Goal: Communication & Community: Answer question/provide support

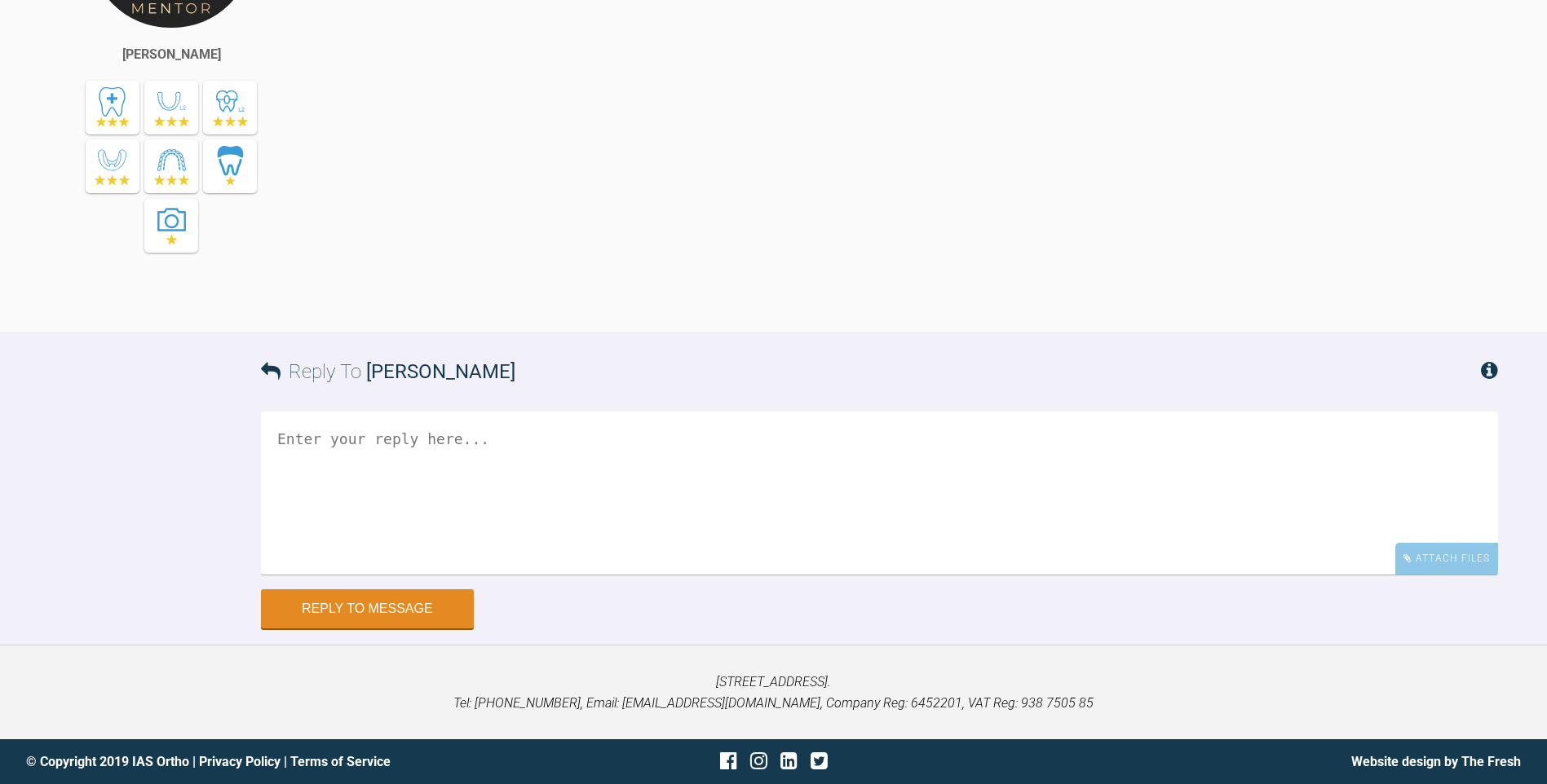
scroll to position [3732, 0]
click at [495, 575] on textarea at bounding box center [879, 493] width 1237 height 163
type textarea "Thanks, Ill pass that on to Suresmile."
click at [427, 630] on button "Reply to Message" at bounding box center [367, 610] width 213 height 39
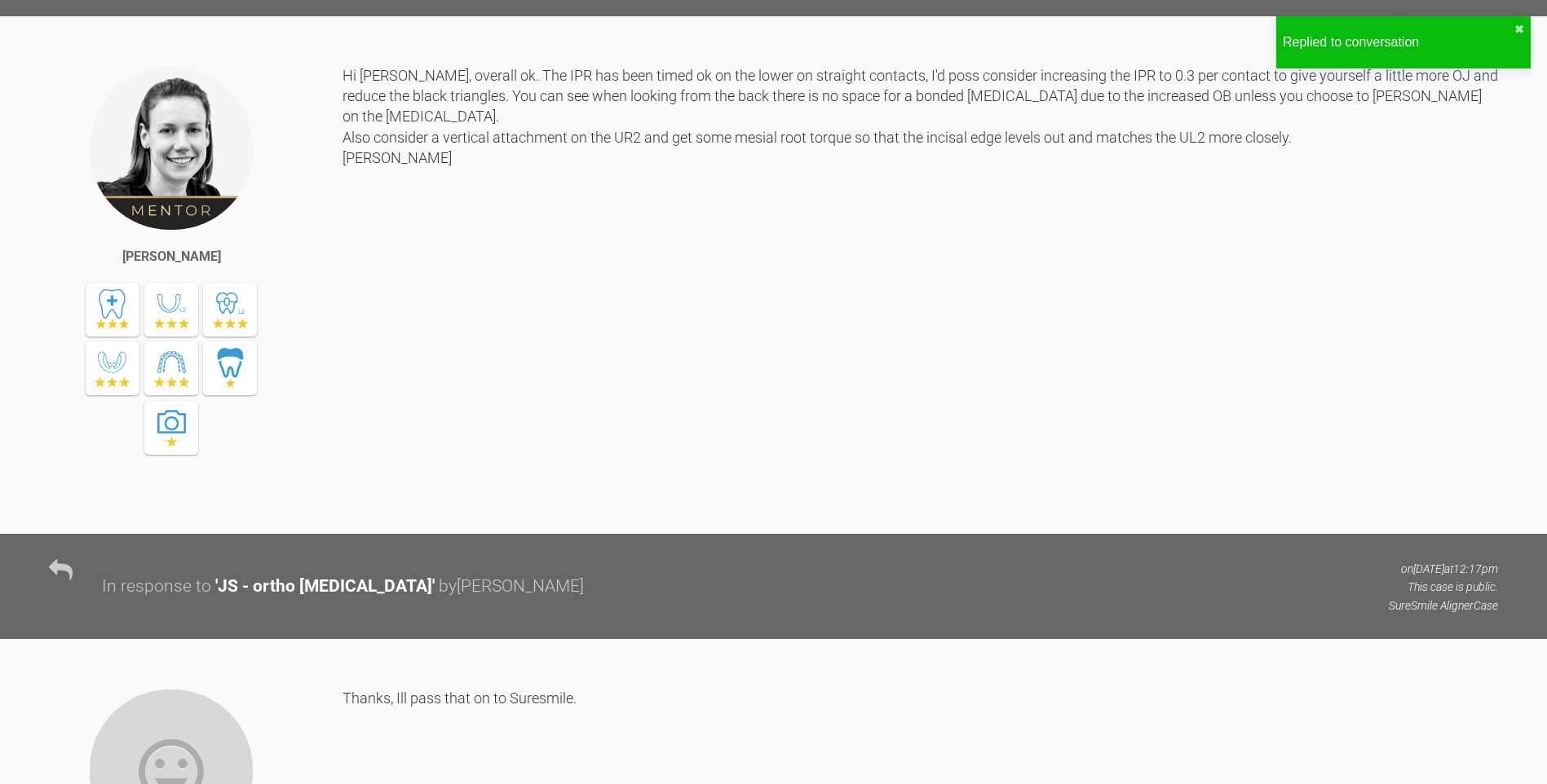
scroll to position [3354, 0]
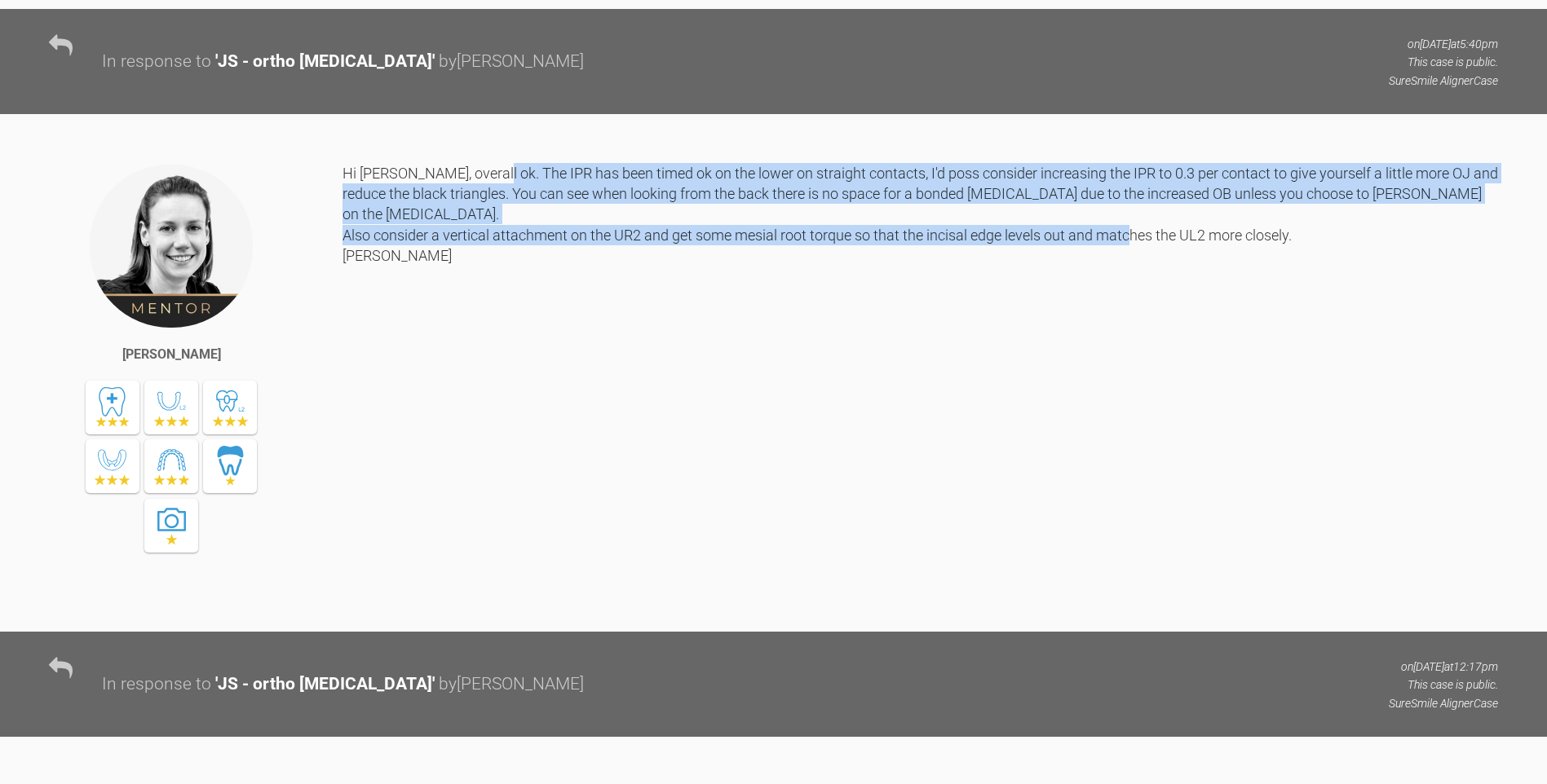
drag, startPoint x: 482, startPoint y: 412, endPoint x: 1363, endPoint y: 470, distance: 882.9
click at [1363, 470] on div "Hi Gordon, overall ok. The IPR has been timed ok on the lower on straight conta…" at bounding box center [920, 385] width 1156 height 444
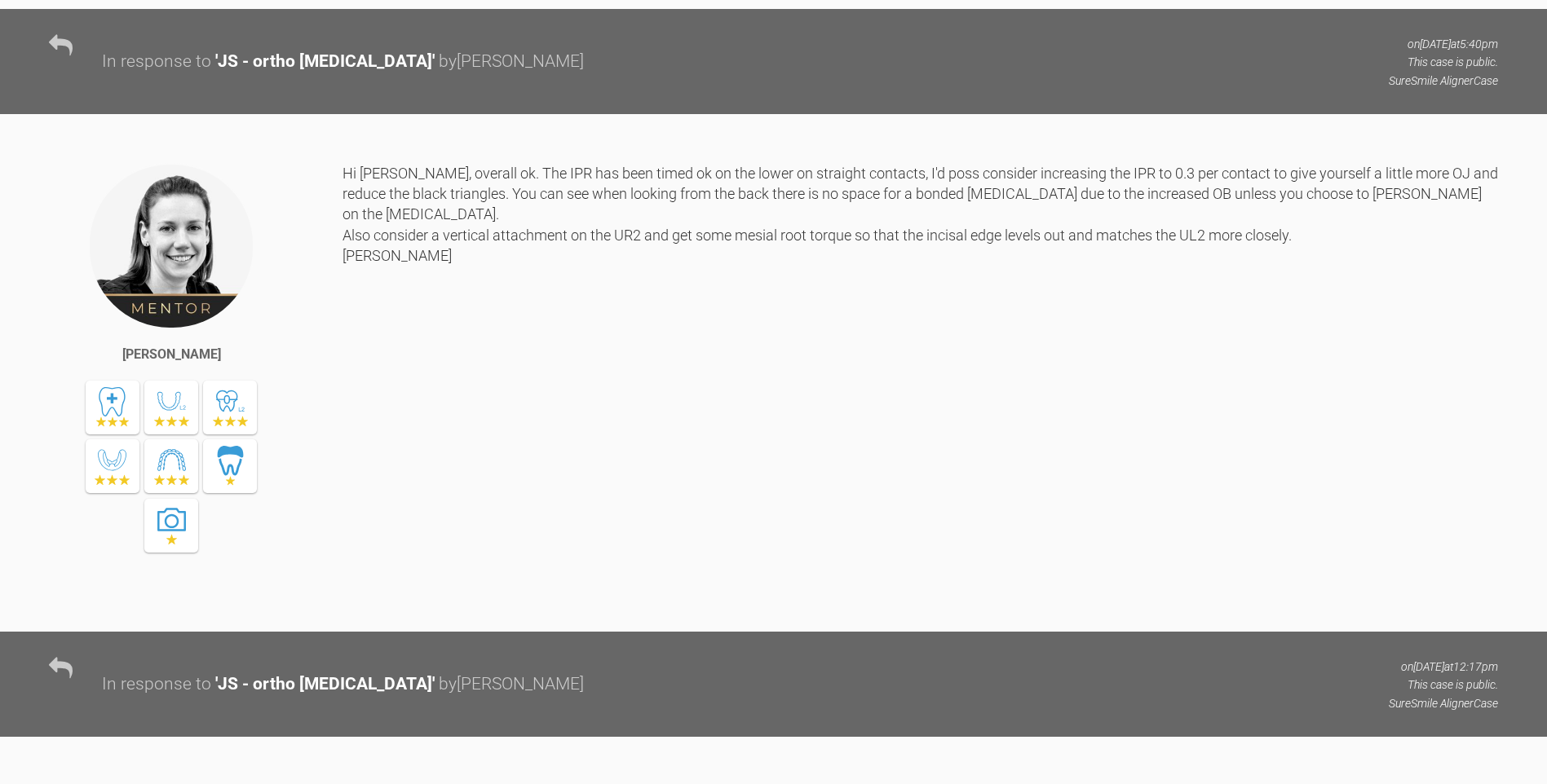
drag, startPoint x: 860, startPoint y: 550, endPoint x: 721, endPoint y: 522, distance: 141.8
click at [859, 550] on div "Hi Gordon, overall ok. The IPR has been timed ok on the lower on straight conta…" at bounding box center [920, 385] width 1156 height 444
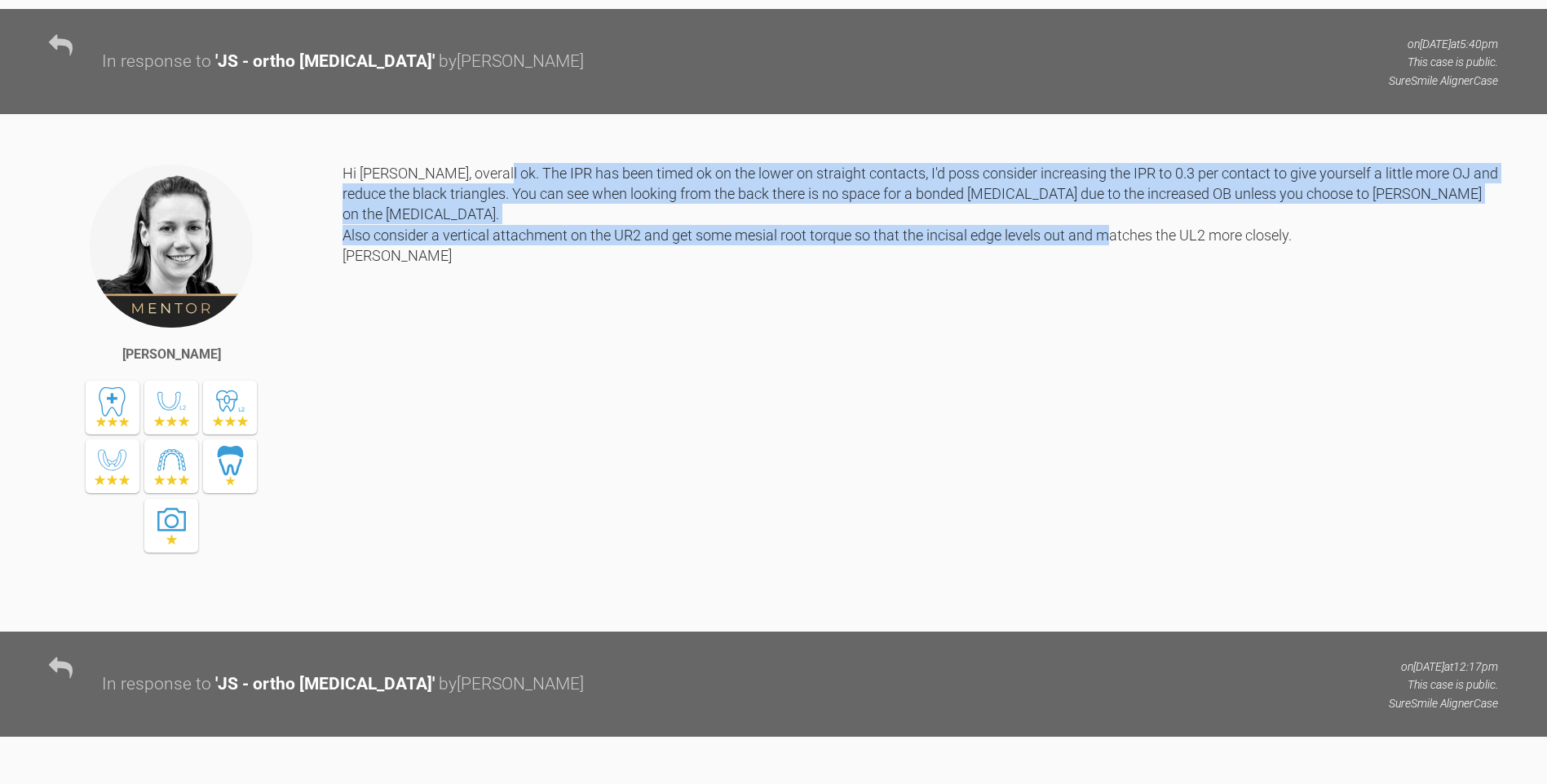
drag, startPoint x: 482, startPoint y: 411, endPoint x: 1320, endPoint y: 452, distance: 839.0
click at [1320, 452] on div "Hi Gordon, overall ok. The IPR has been timed ok on the lower on straight conta…" at bounding box center [920, 385] width 1156 height 444
drag, startPoint x: 1320, startPoint y: 452, endPoint x: 1226, endPoint y: 435, distance: 95.5
copy div "The IPR has been timed ok on the lower on straight contacts, I'd poss consider …"
